Goal: Navigation & Orientation: Find specific page/section

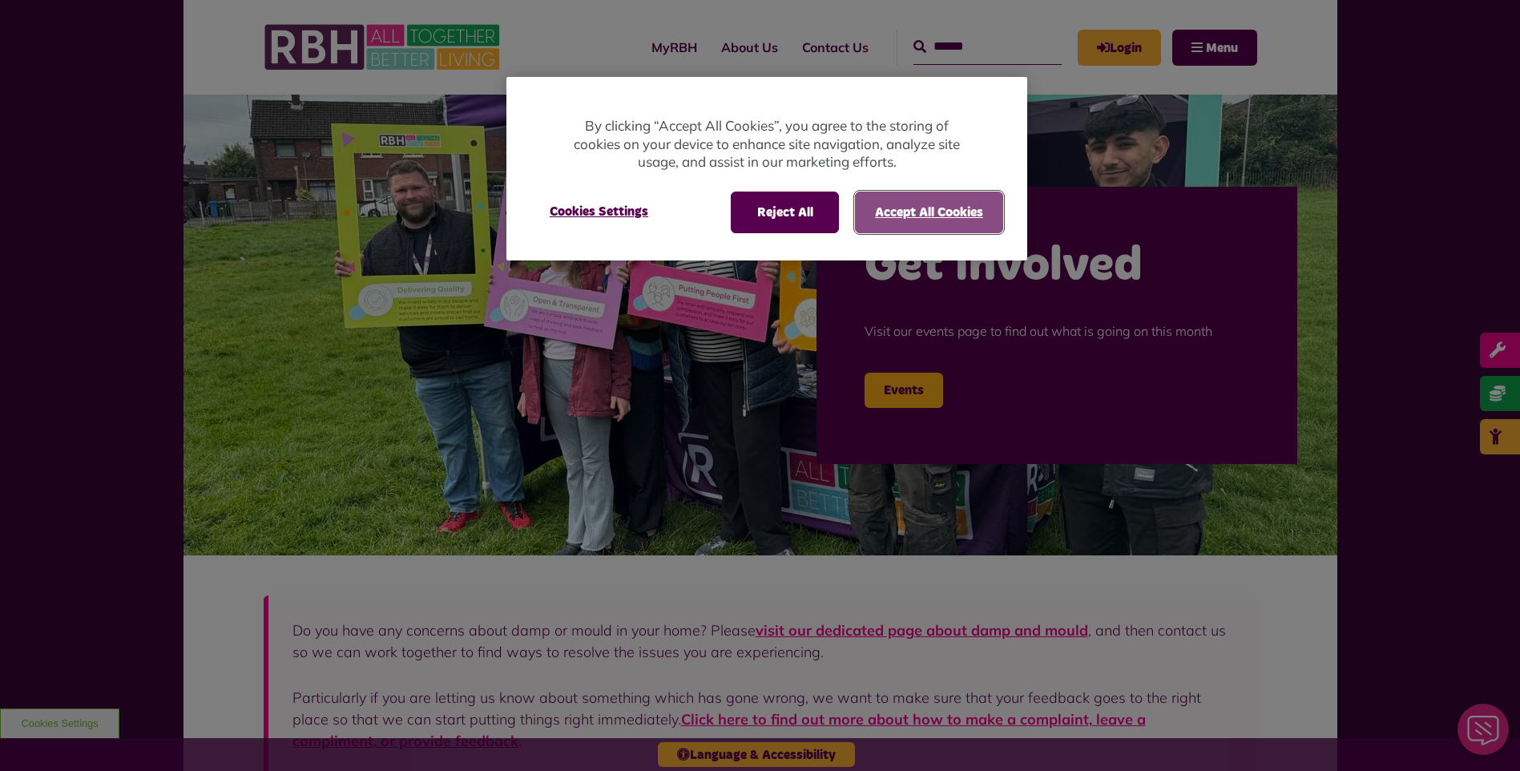
click at [963, 217] on button "Accept All Cookies" at bounding box center [929, 213] width 148 height 42
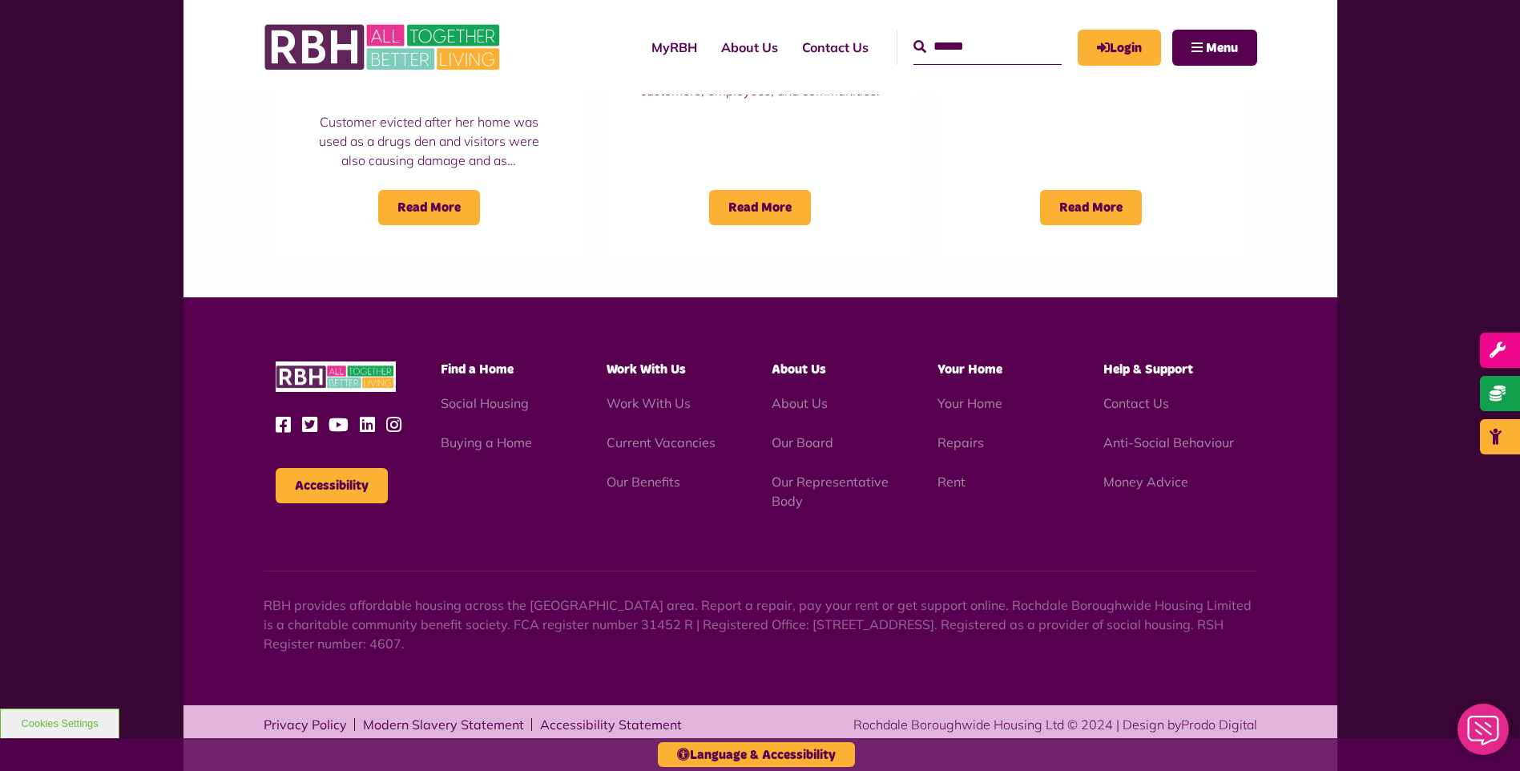
scroll to position [1414, 0]
click at [644, 401] on link "Work With Us" at bounding box center [649, 402] width 84 height 16
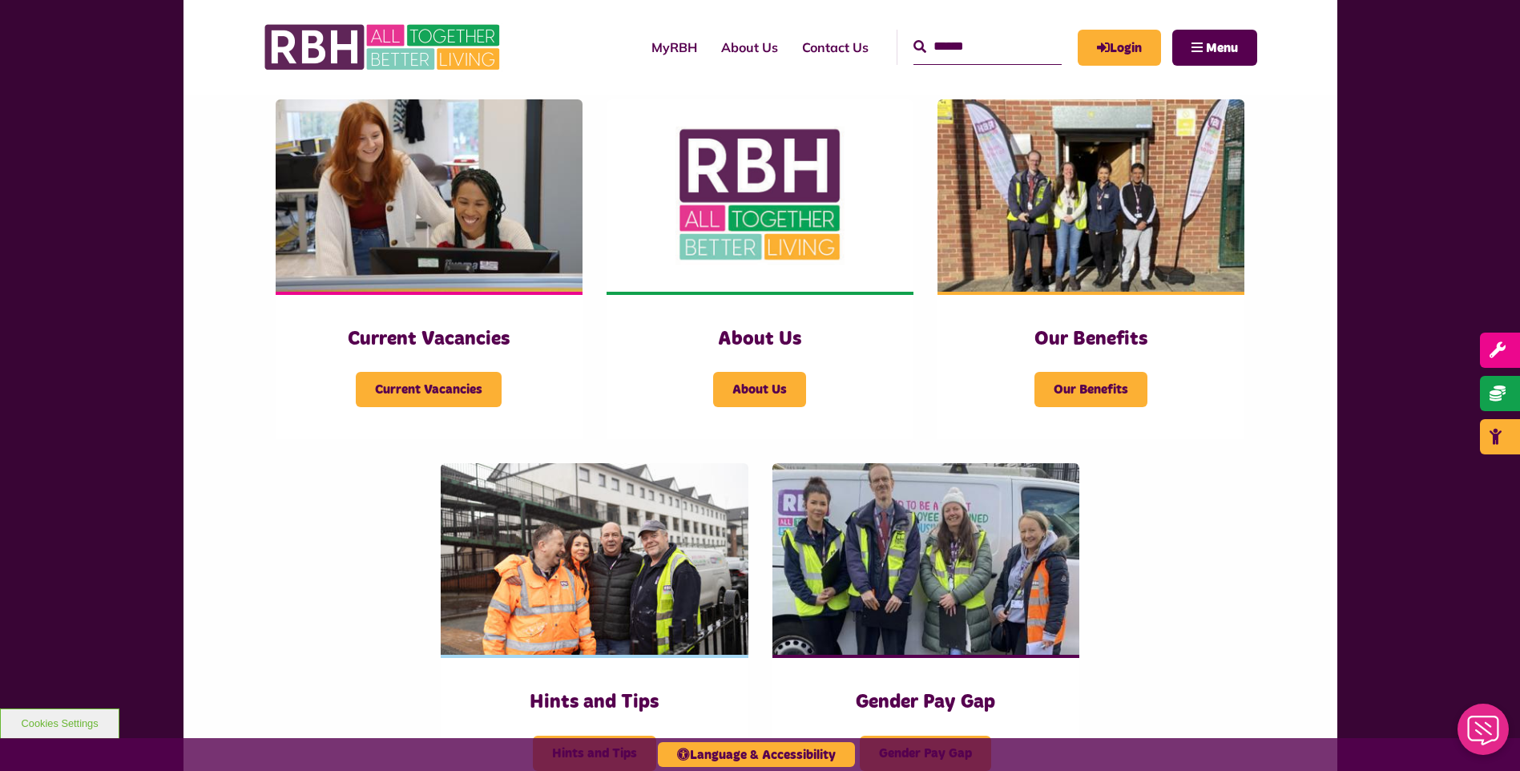
scroll to position [321, 0]
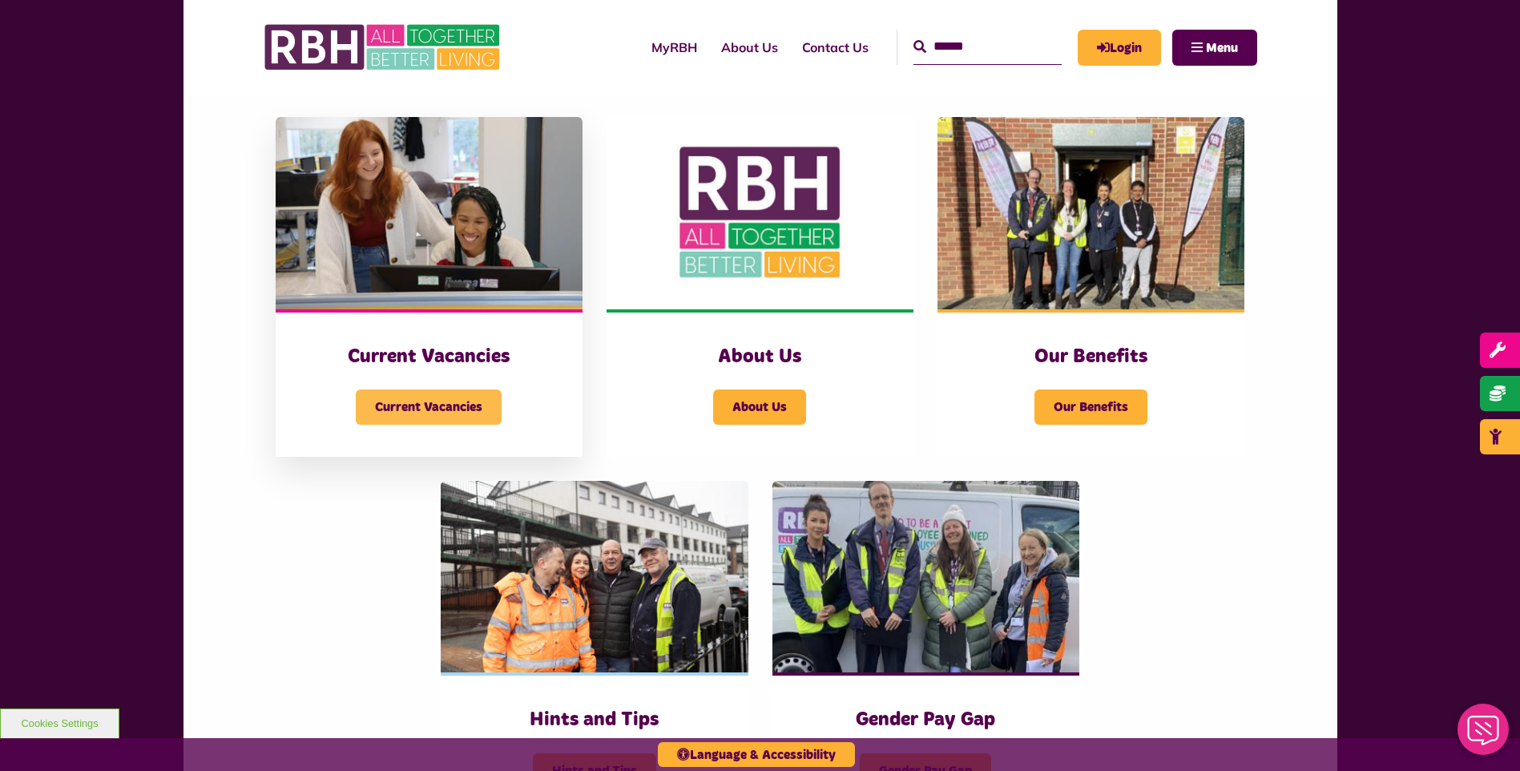
click at [429, 414] on span "Current Vacancies" at bounding box center [429, 407] width 146 height 35
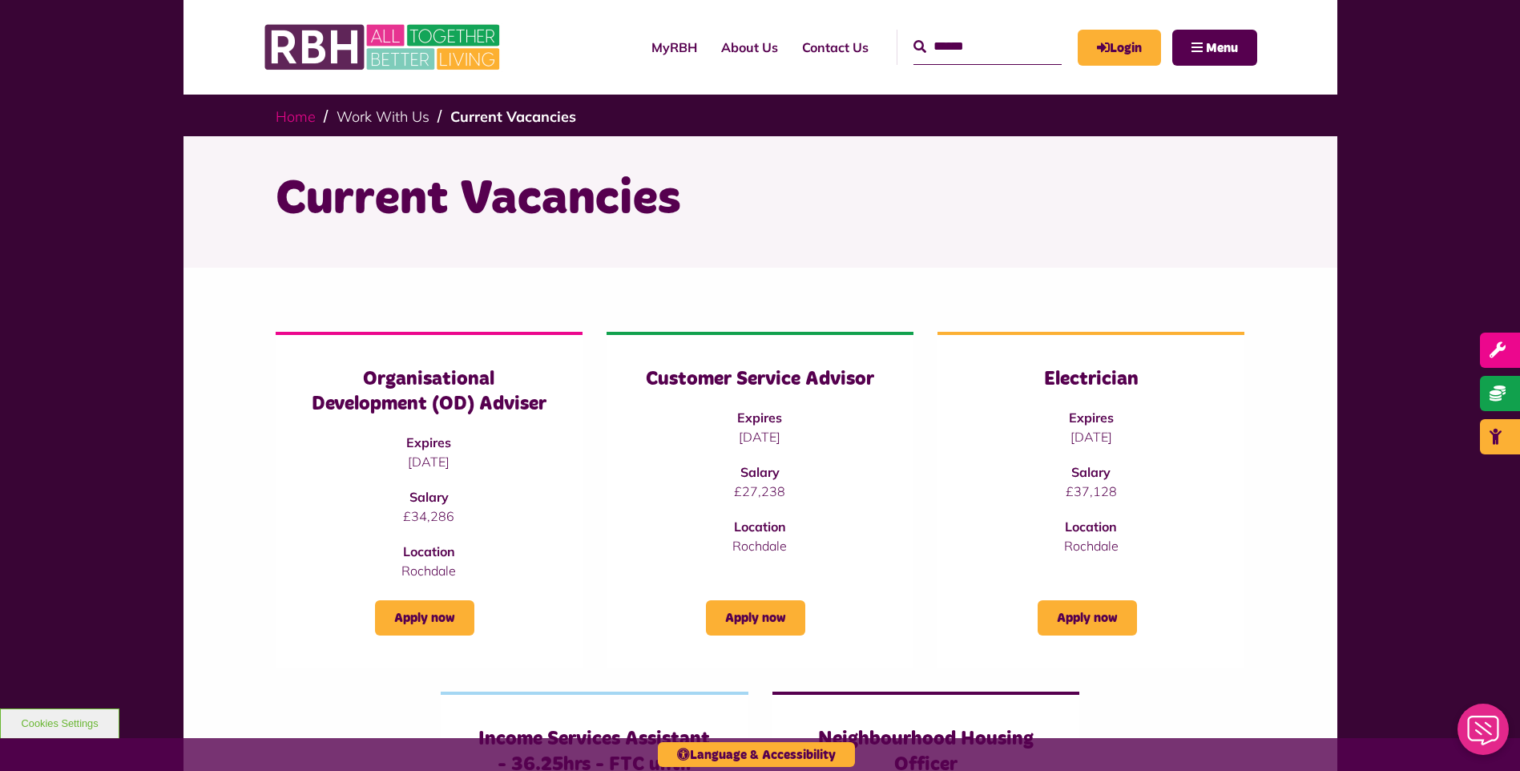
click at [294, 115] on link "Home" at bounding box center [296, 116] width 40 height 18
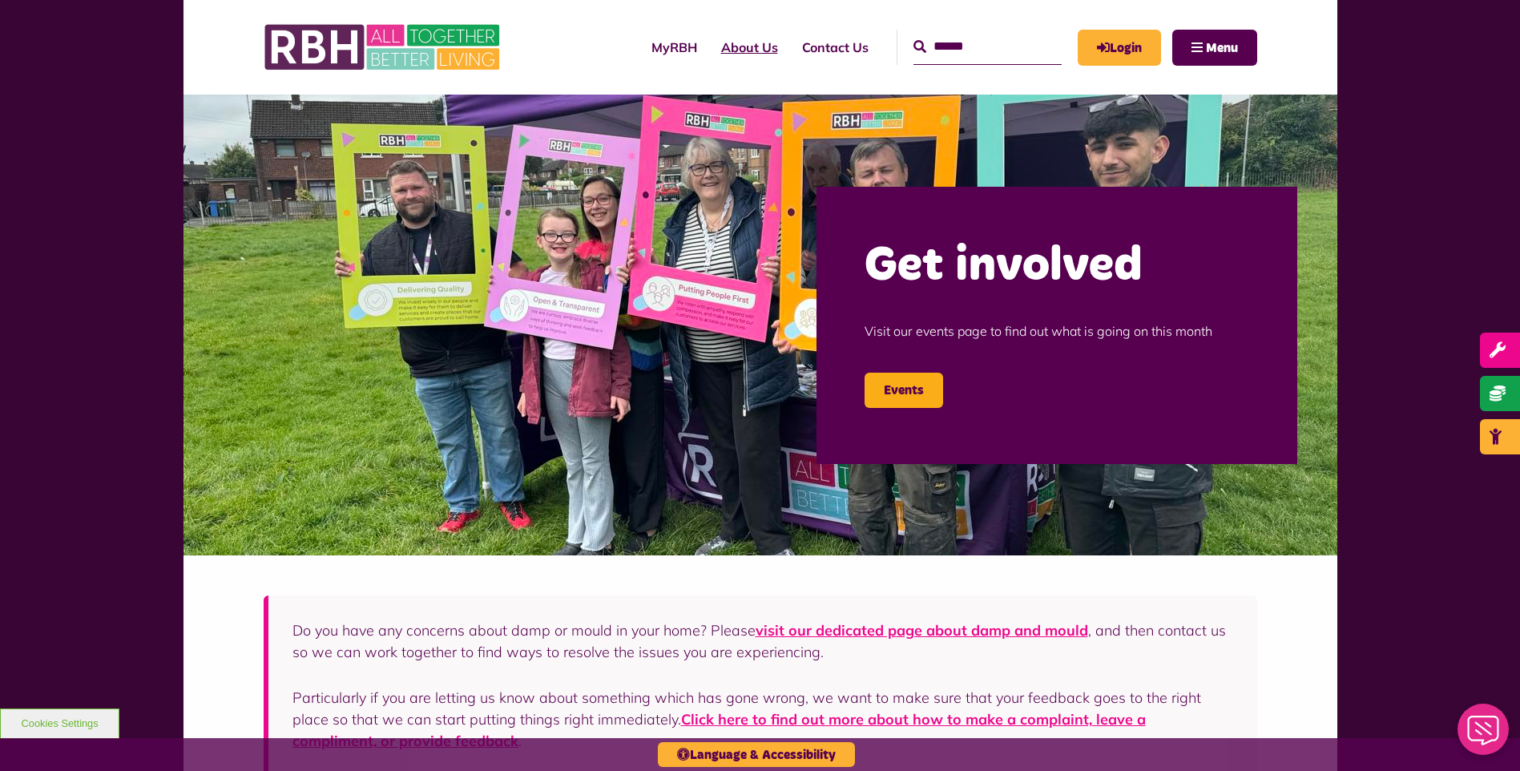
click at [725, 46] on link "About Us" at bounding box center [749, 47] width 81 height 43
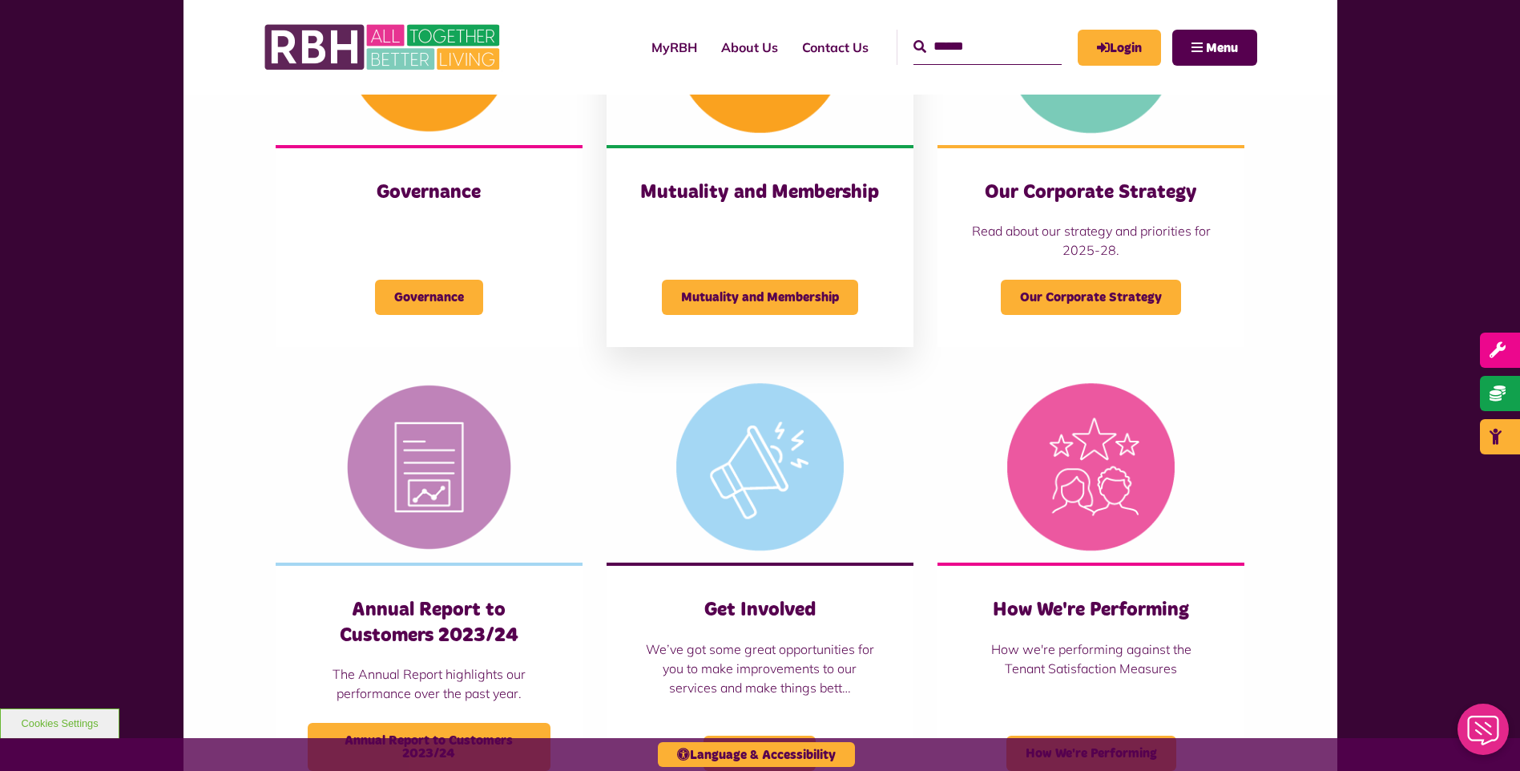
scroll to position [481, 0]
